Goal: Transaction & Acquisition: Download file/media

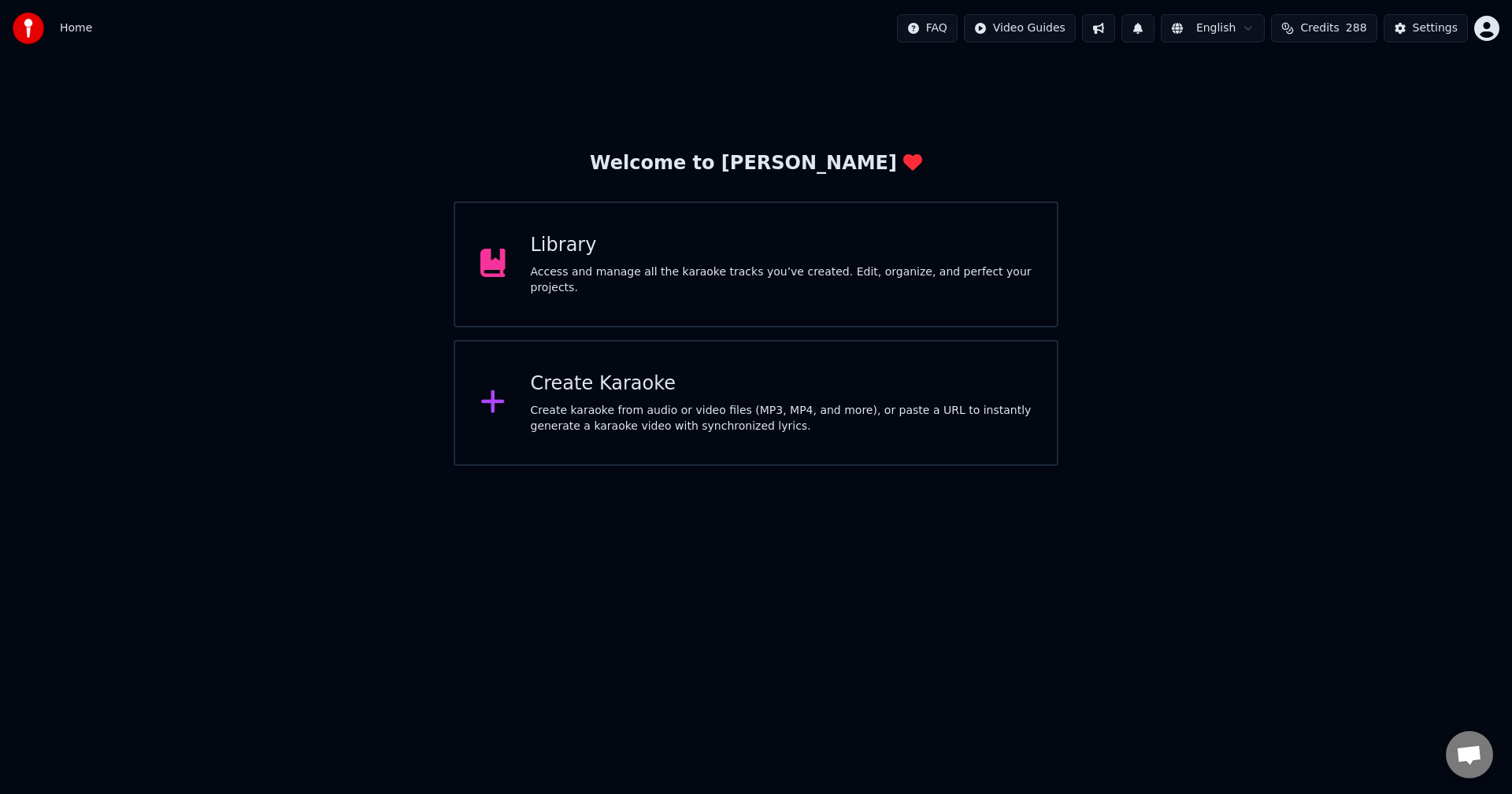
click at [745, 246] on div "Library" at bounding box center [782, 246] width 502 height 25
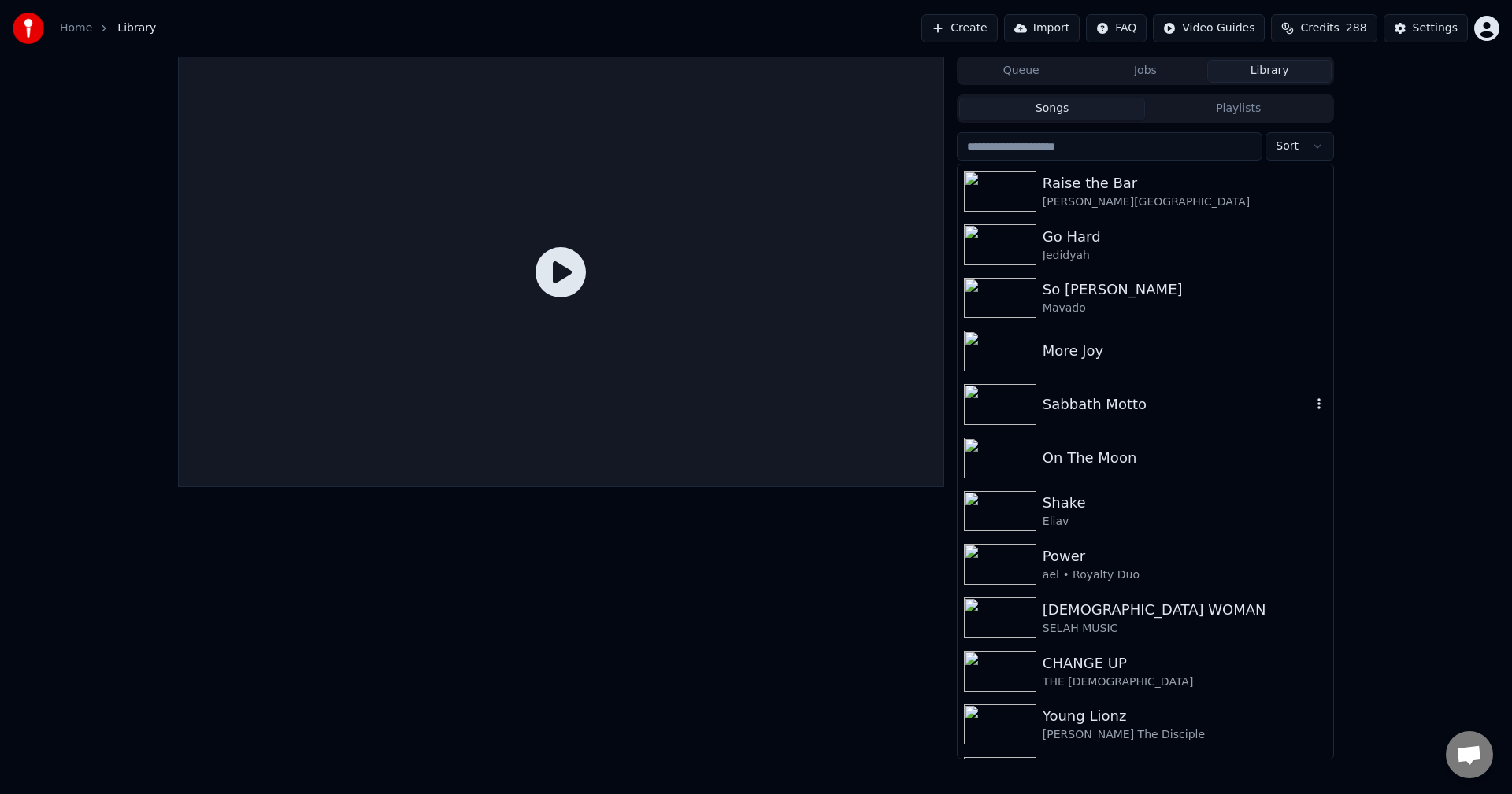
click at [1020, 411] on img at bounding box center [1000, 404] width 73 height 41
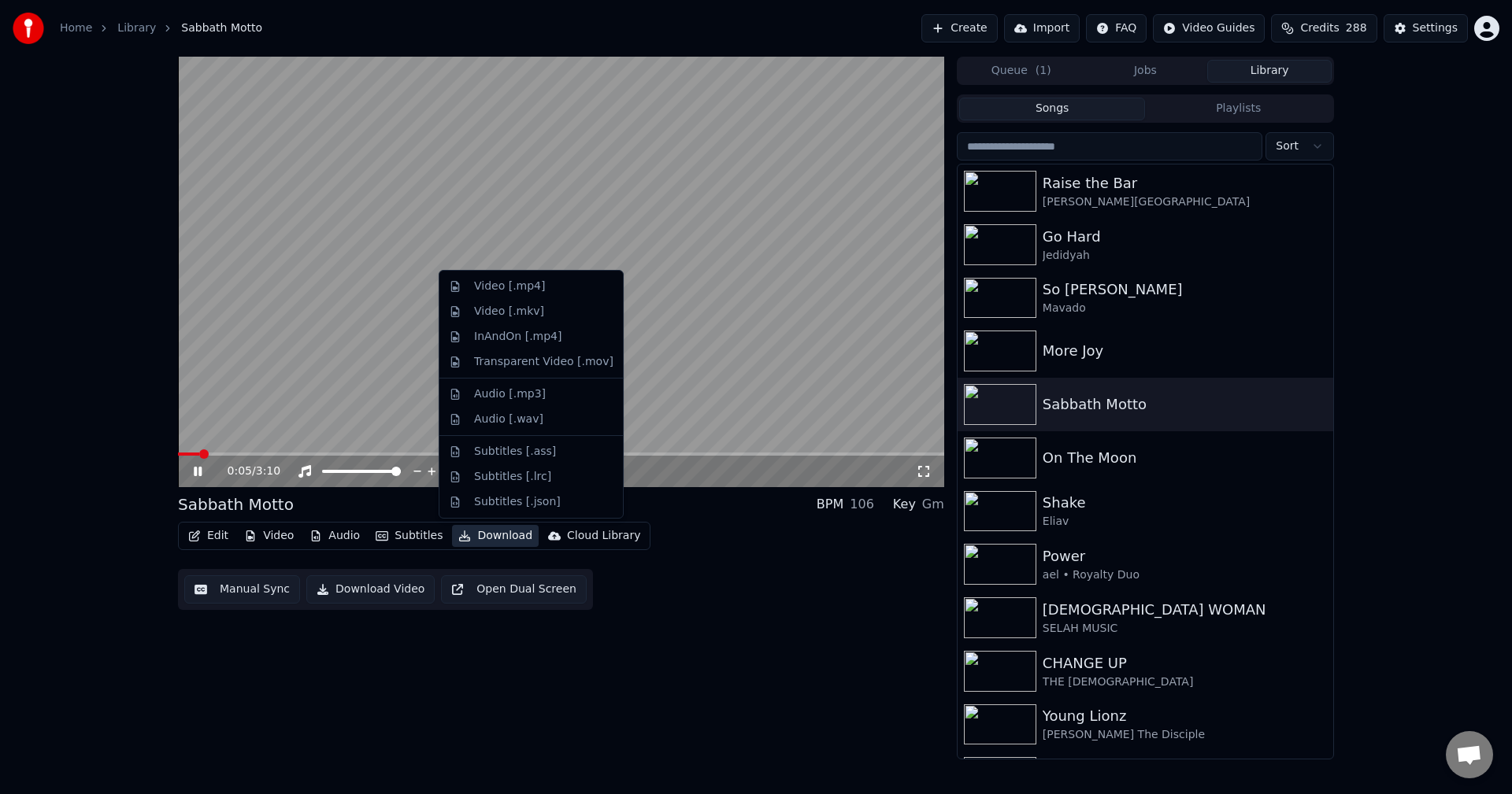
click at [491, 535] on button "Download" at bounding box center [495, 535] width 87 height 22
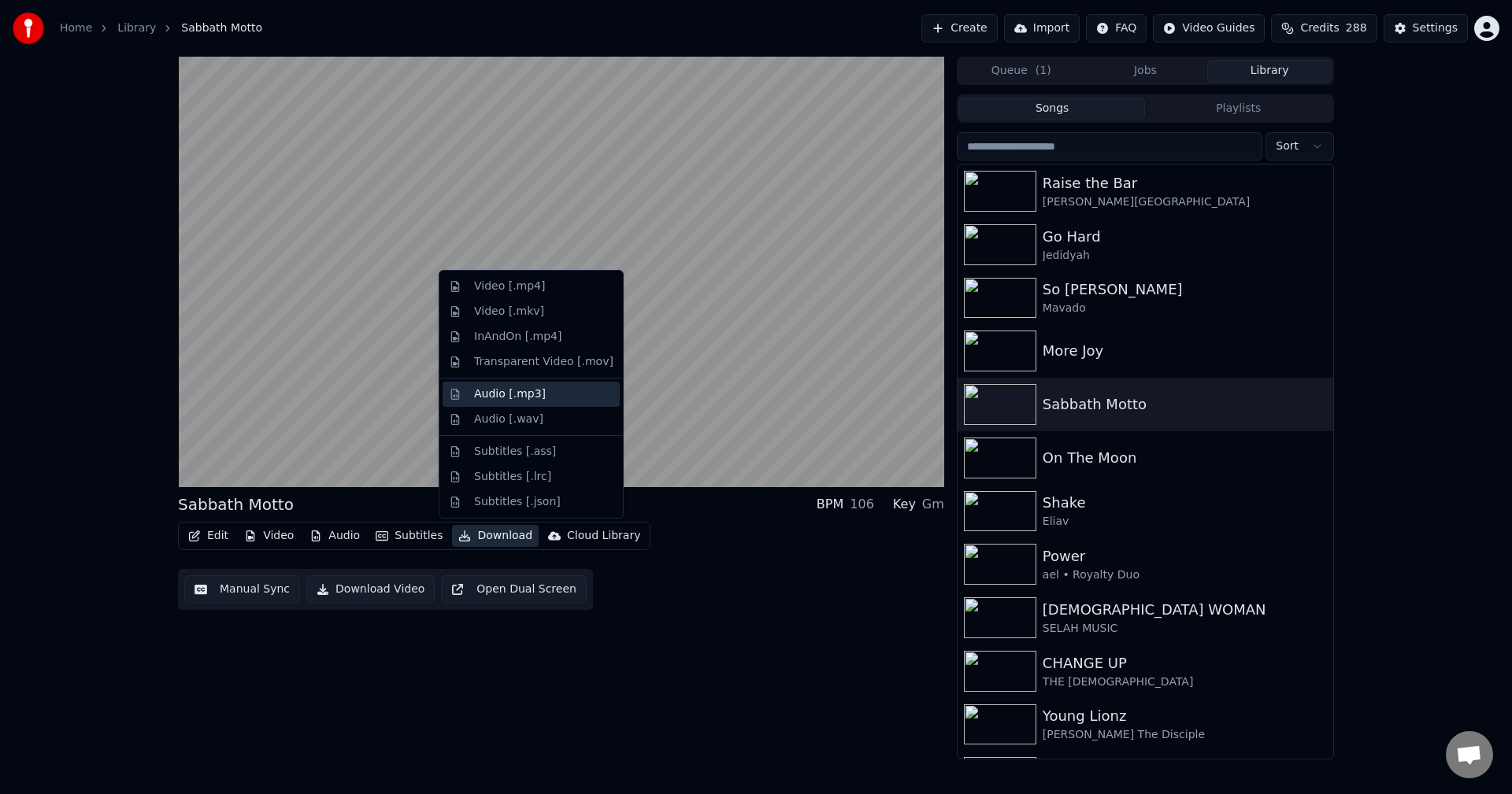
click at [499, 397] on div "Audio [.mp3]" at bounding box center [510, 395] width 72 height 16
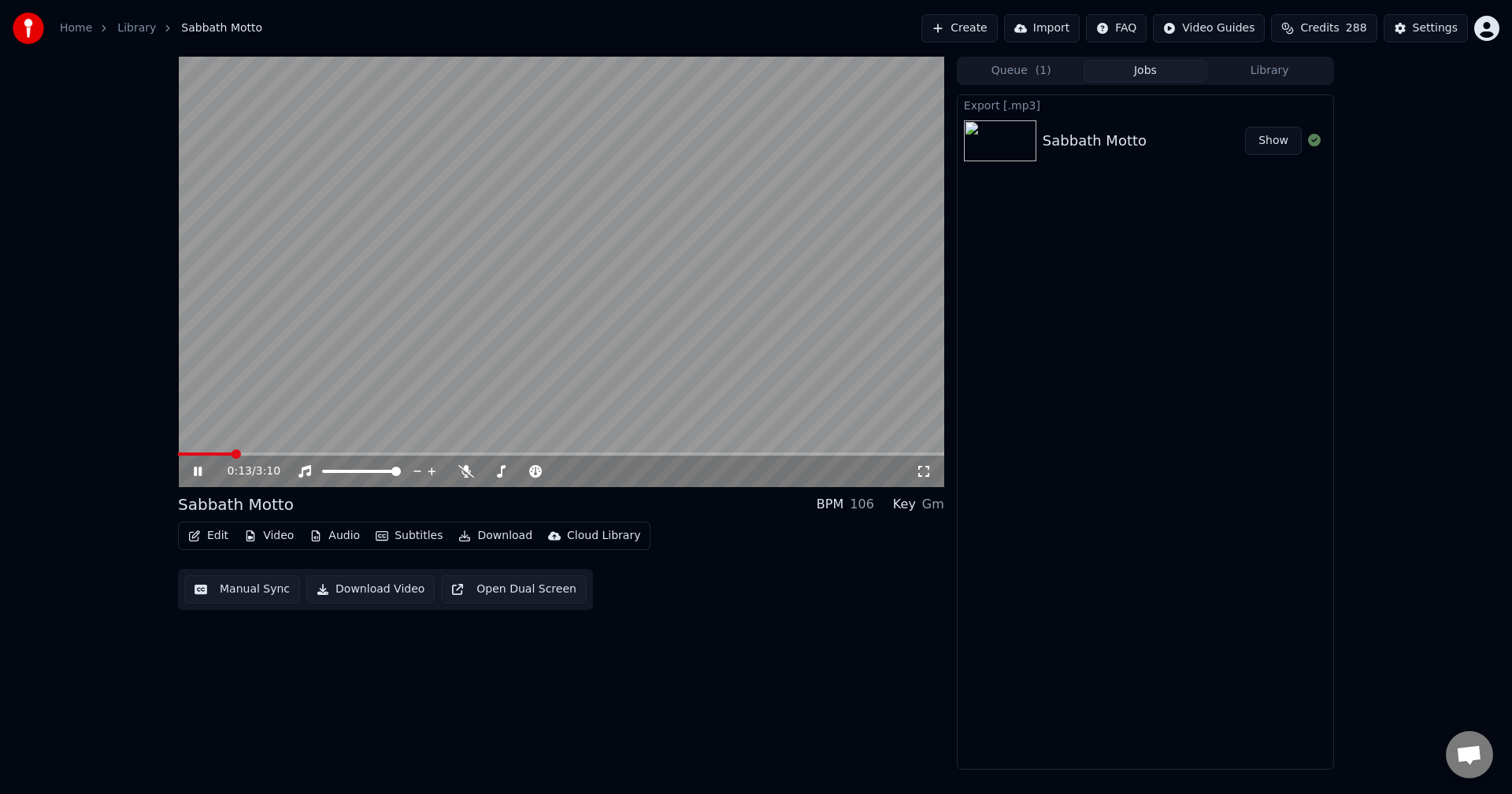
click at [1276, 139] on button "Show" at bounding box center [1272, 140] width 57 height 28
